Goal: Task Accomplishment & Management: Use online tool/utility

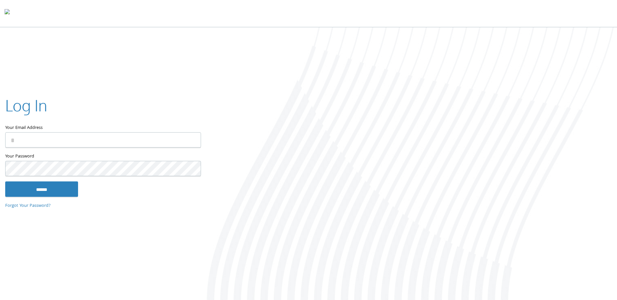
type input "**********"
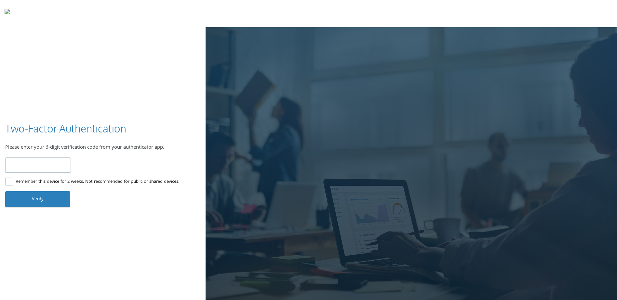
click at [21, 164] on input "number" at bounding box center [38, 165] width 66 height 15
type input "******"
